Goal: Submit feedback/report problem

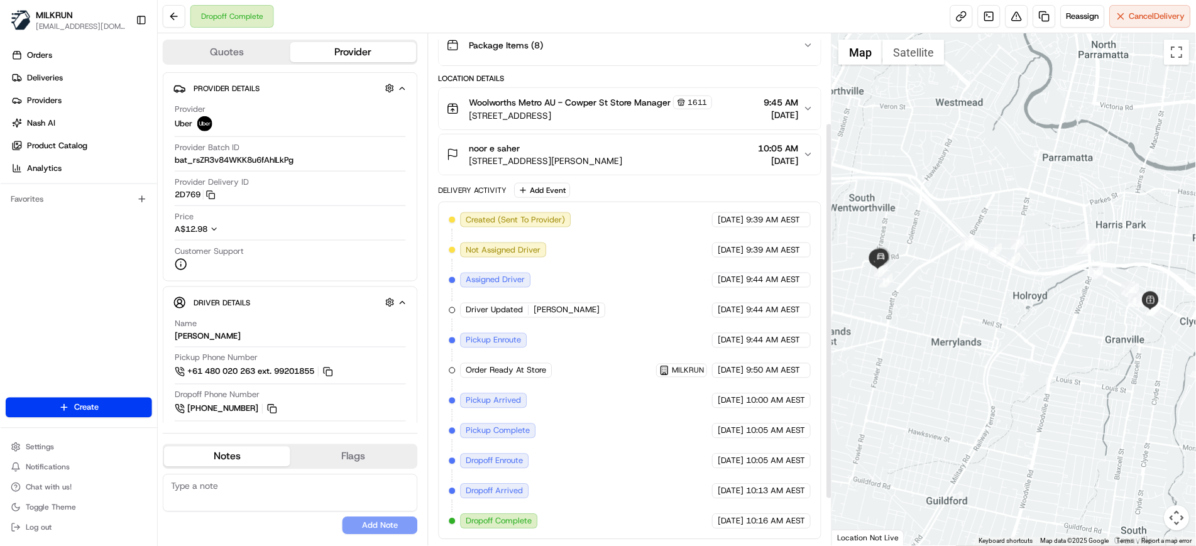
scroll to position [28, 0]
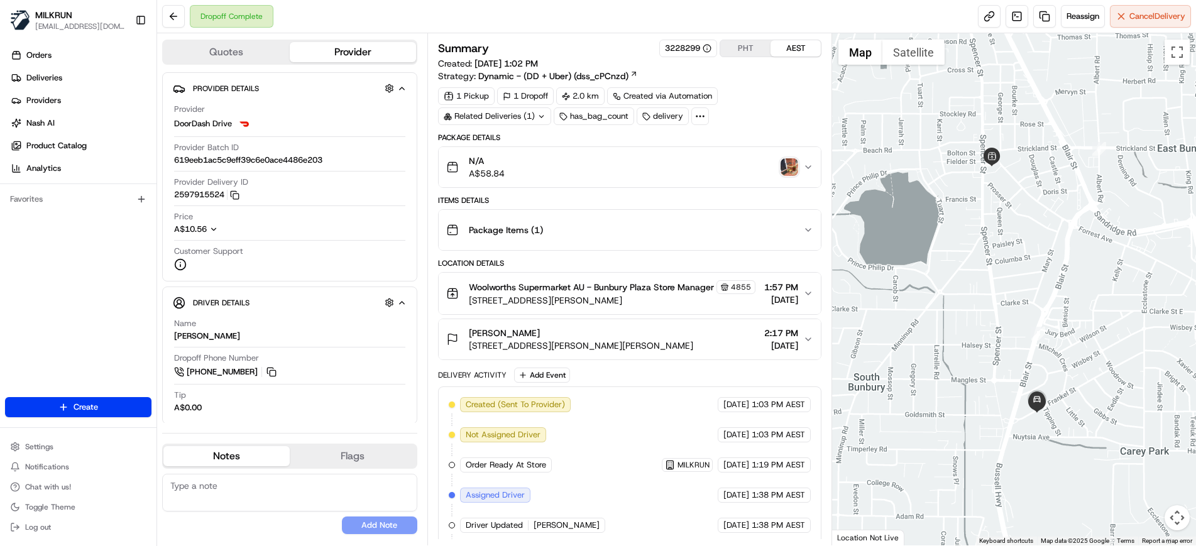
click at [781, 166] on img "button" at bounding box center [790, 167] width 18 height 18
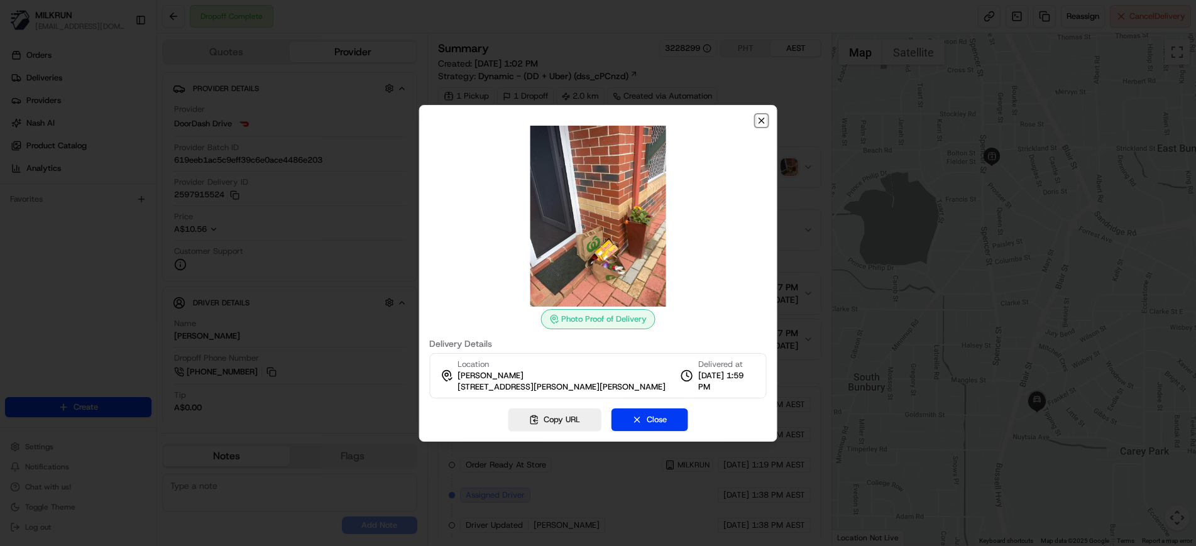
click at [761, 121] on icon "button" at bounding box center [761, 120] width 5 height 5
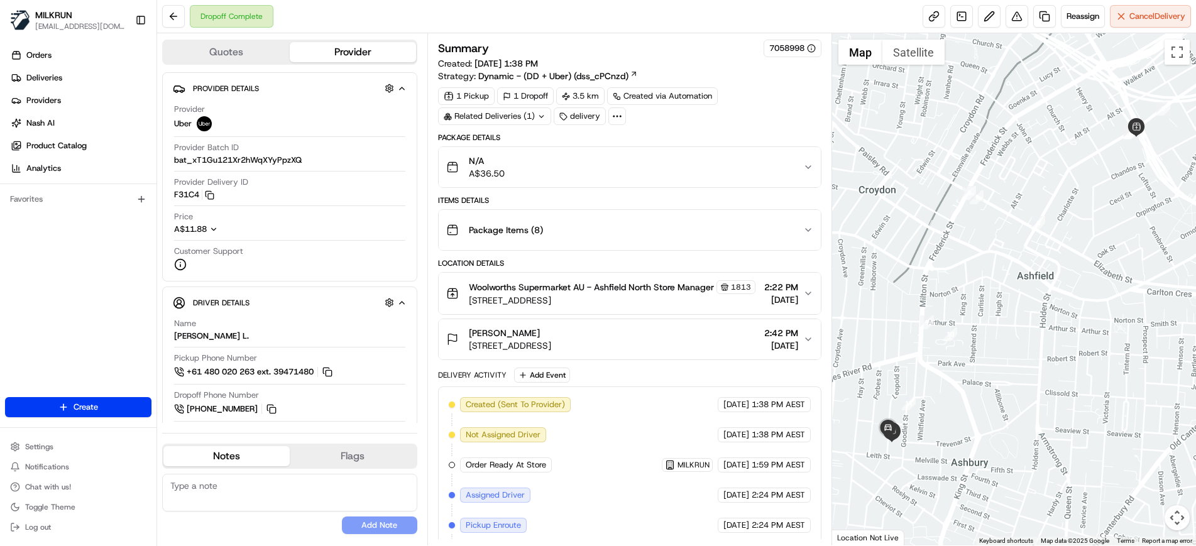
click at [758, 173] on div "N/A A$36.50" at bounding box center [625, 167] width 358 height 25
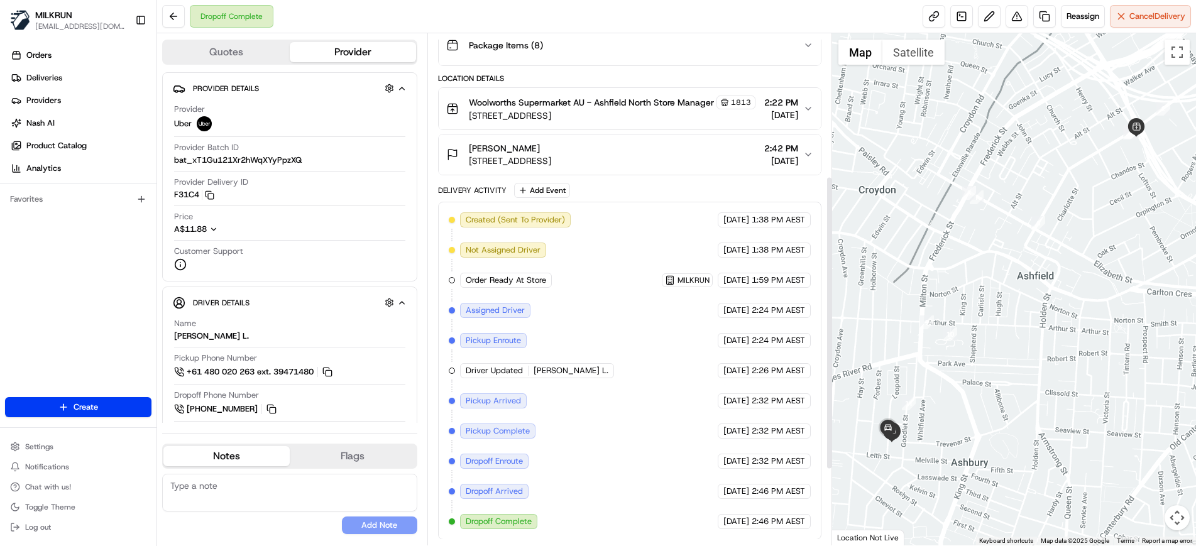
scroll to position [380, 0]
click at [1010, 18] on button at bounding box center [1017, 16] width 23 height 23
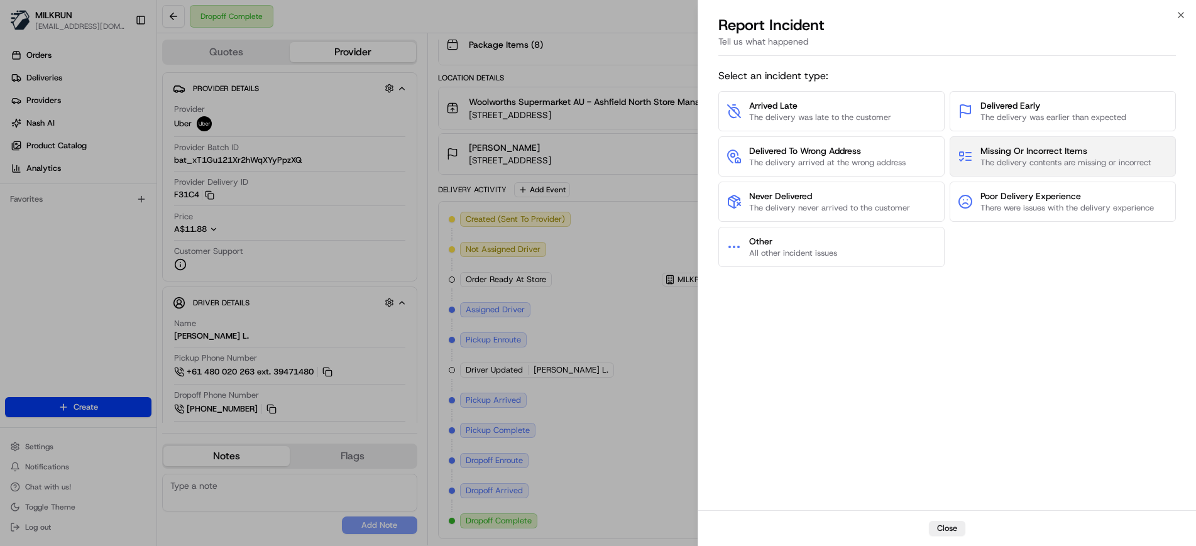
click at [1028, 162] on span "The delivery contents are missing or incorrect" at bounding box center [1066, 162] width 171 height 11
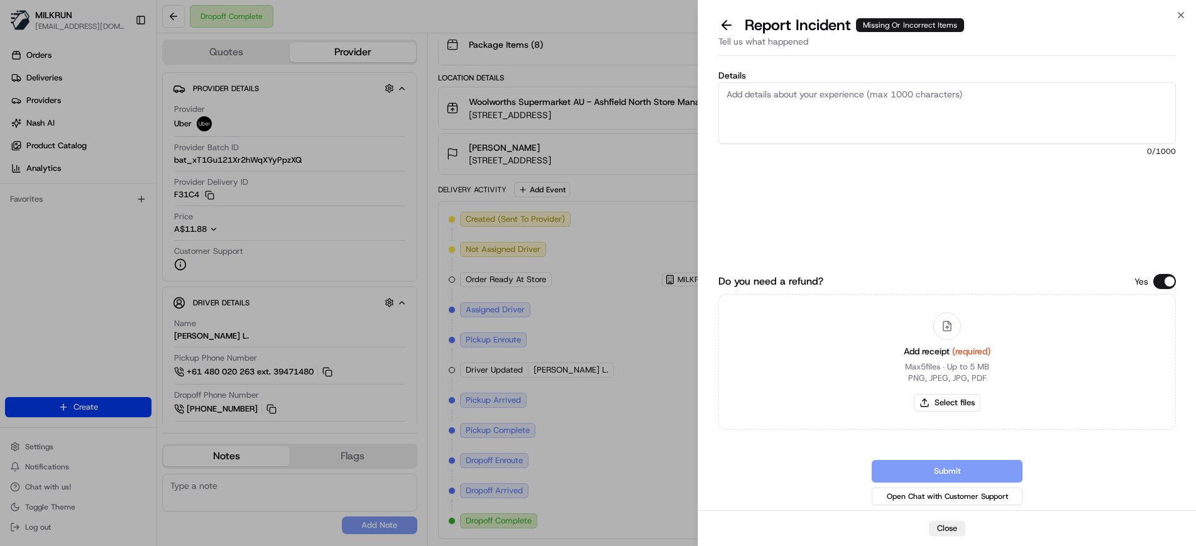
click at [823, 95] on textarea "Details" at bounding box center [947, 113] width 458 height 62
click at [965, 405] on button "Select files" at bounding box center [947, 403] width 67 height 18
type input "C:\fakepath\TanyaV.png"
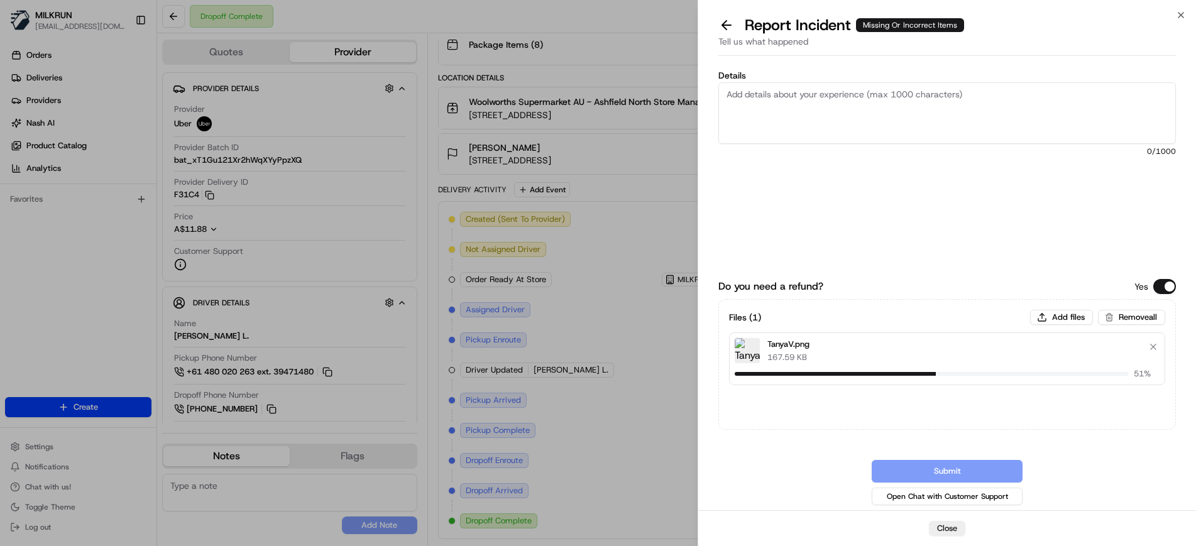
click at [764, 104] on textarea "Details" at bounding box center [947, 113] width 458 height 62
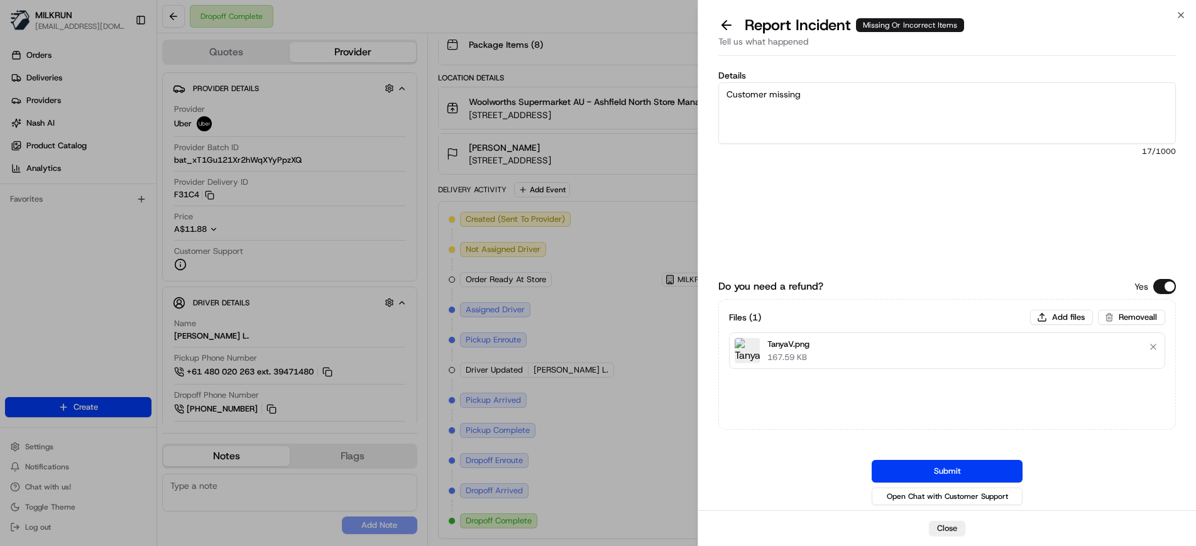
click at [837, 92] on textarea "Customer missing" at bounding box center [947, 113] width 458 height 62
paste textarea "2 lemonades, 2 ice creams, Doritos"
click at [912, 94] on textarea "Customer missing 2 lemonades, 2 ice creams, Doritos" at bounding box center [947, 113] width 458 height 62
click at [977, 94] on textarea "Customer missing 2 lemonades, 2 ice creams 1, Doritos" at bounding box center [947, 113] width 458 height 62
click at [915, 91] on textarea "Customer missing 2 lemonades, 2 ice creams 1, Doritos" at bounding box center [947, 113] width 458 height 62
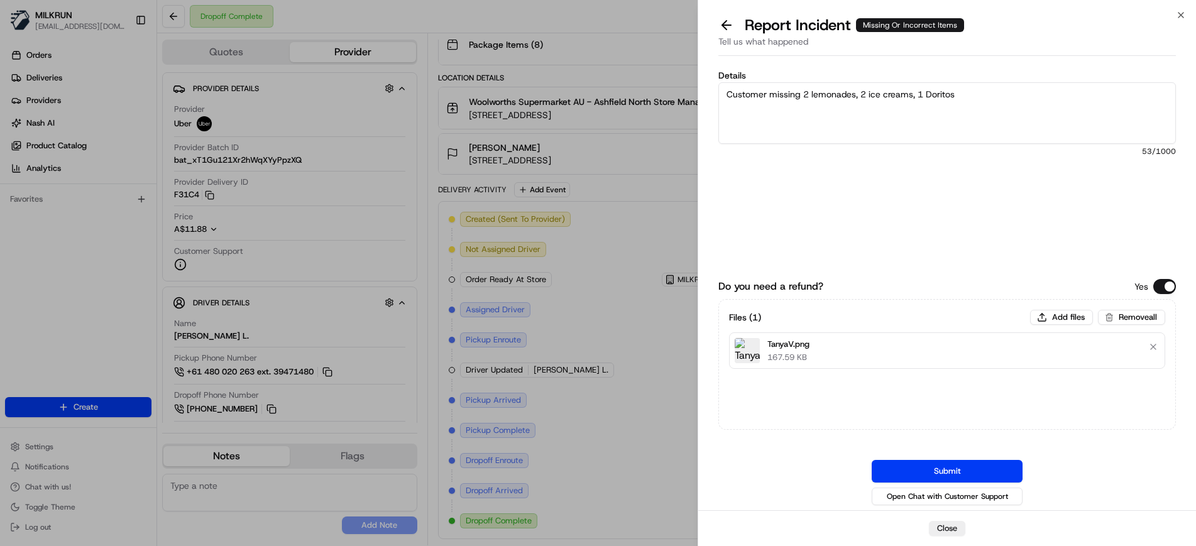
click at [996, 89] on textarea "Customer missing 2 lemonades, 2 ice creams, 1 Doritos" at bounding box center [947, 113] width 458 height 62
click at [786, 105] on textarea "Customer missing 2 lemonades, 2 ice creams, 1 Doritos Driver unreacheable." at bounding box center [947, 113] width 458 height 62
click at [830, 115] on textarea "Customer missing 2 lemonades, 2 ice creams, 1 Doritos Driver unreachable." at bounding box center [947, 113] width 458 height 62
click at [968, 110] on textarea "Customer missing 2 lemonades, 2 ice creams, 1 Doritos Driver unreachable. Pleas…" at bounding box center [947, 113] width 458 height 62
paste textarea "14.10"
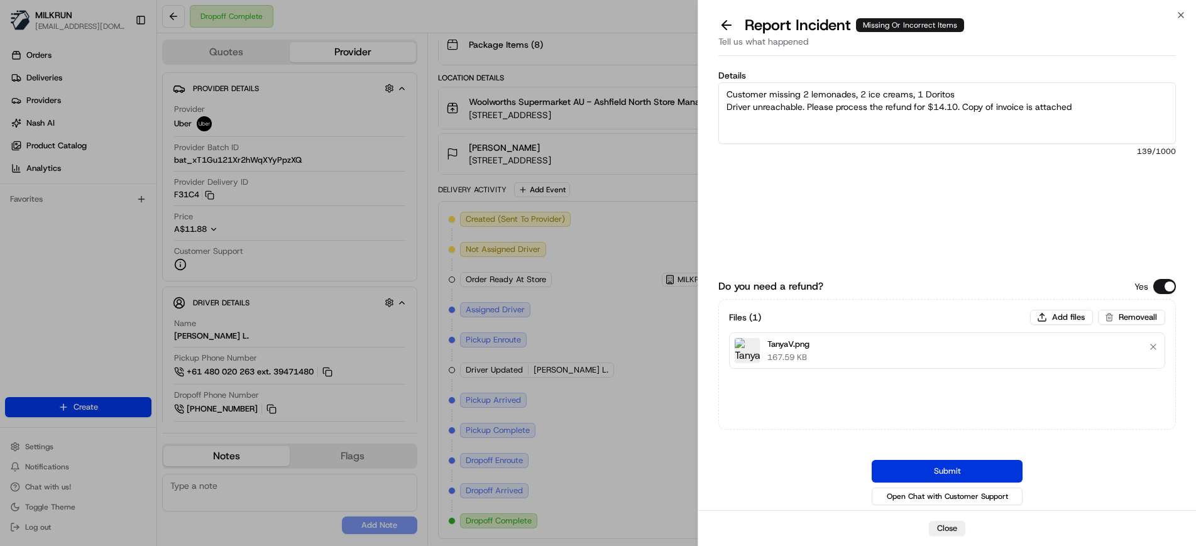
type textarea "Customer missing 2 lemonades, 2 ice creams, 1 Doritos Driver unreachable. Pleas…"
click at [960, 470] on button "Submit" at bounding box center [947, 471] width 151 height 23
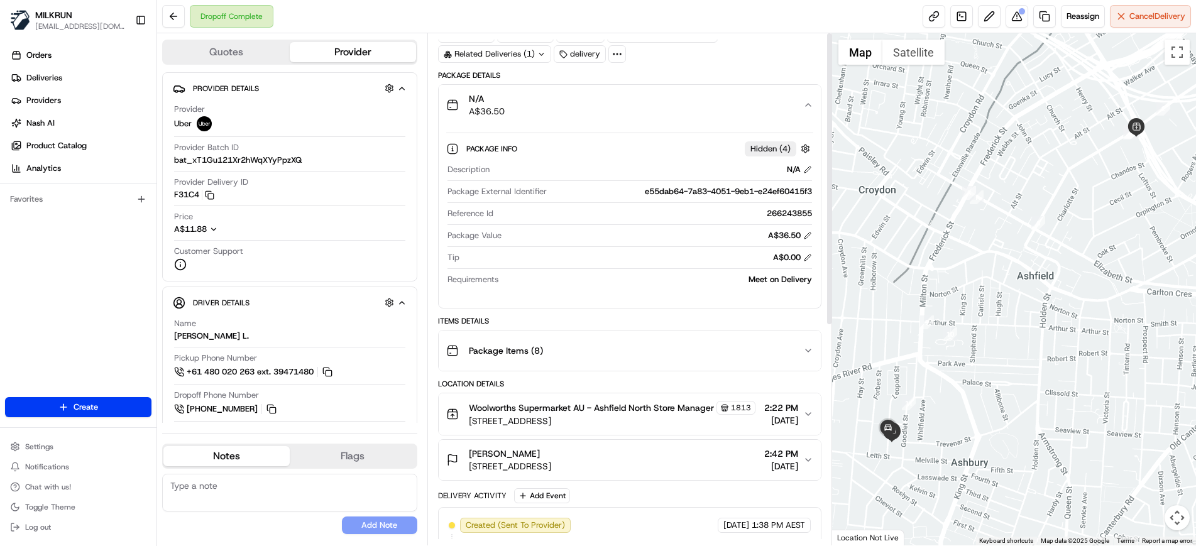
scroll to position [0, 0]
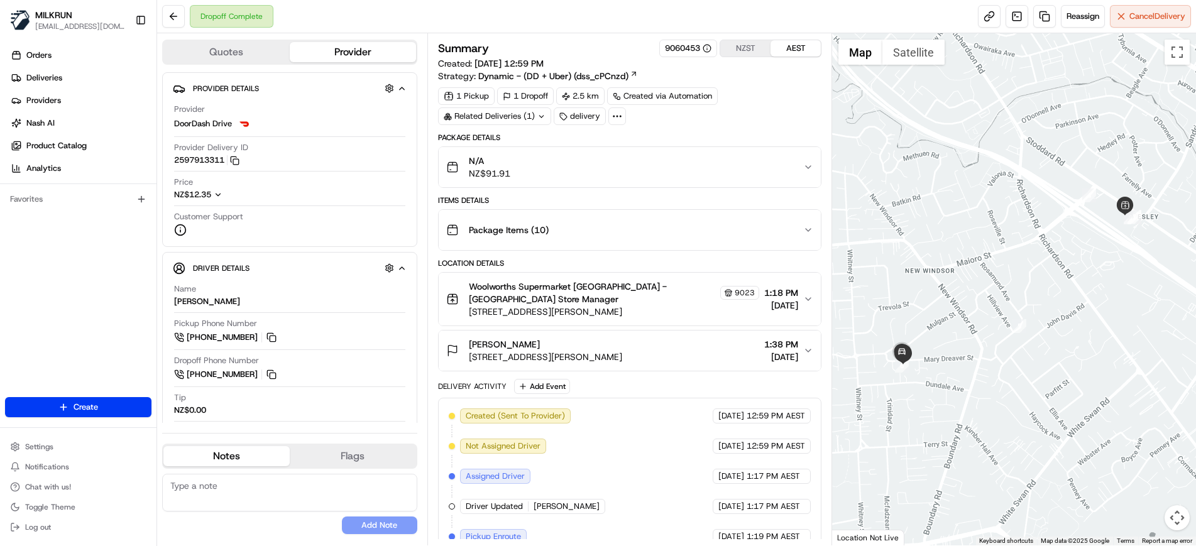
click at [757, 45] on button "NZST" at bounding box center [745, 48] width 50 height 16
click at [782, 47] on button "AEST" at bounding box center [796, 48] width 50 height 16
click at [749, 47] on button "NZST" at bounding box center [745, 48] width 50 height 16
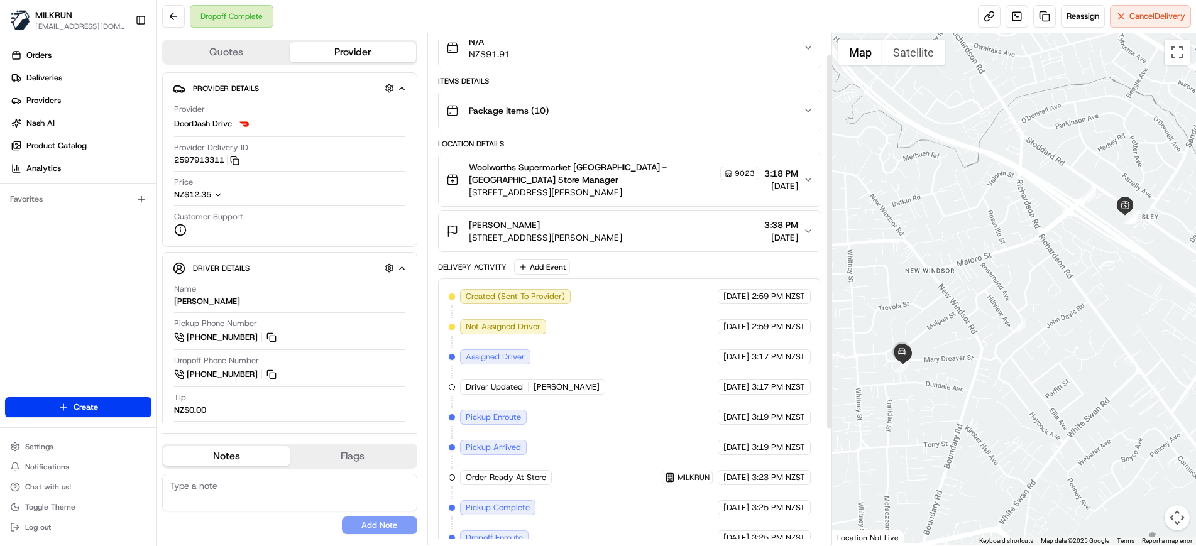
scroll to position [28, 0]
